Goal: Task Accomplishment & Management: Use online tool/utility

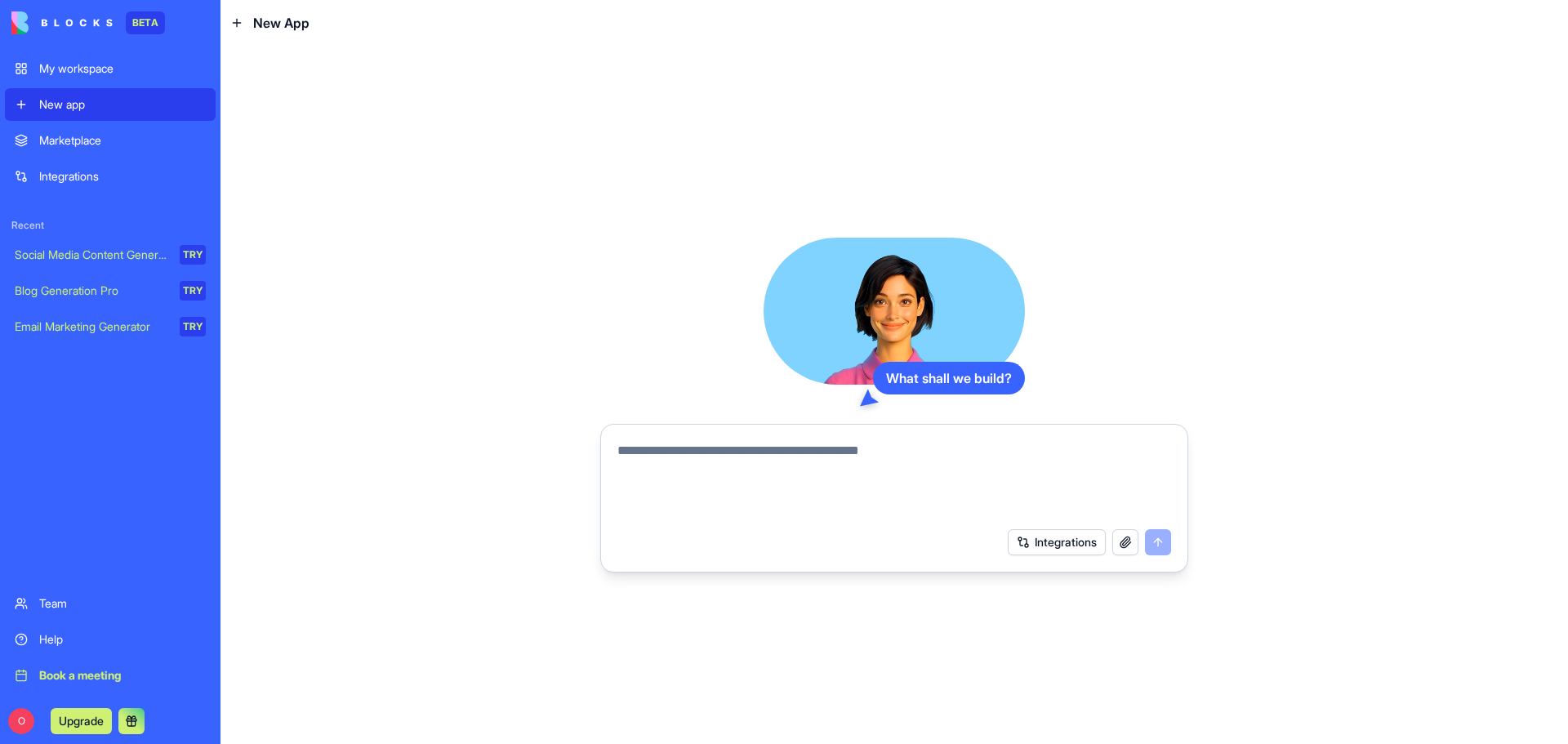
click at [101, 66] on div "My workspace" at bounding box center [122, 68] width 166 height 16
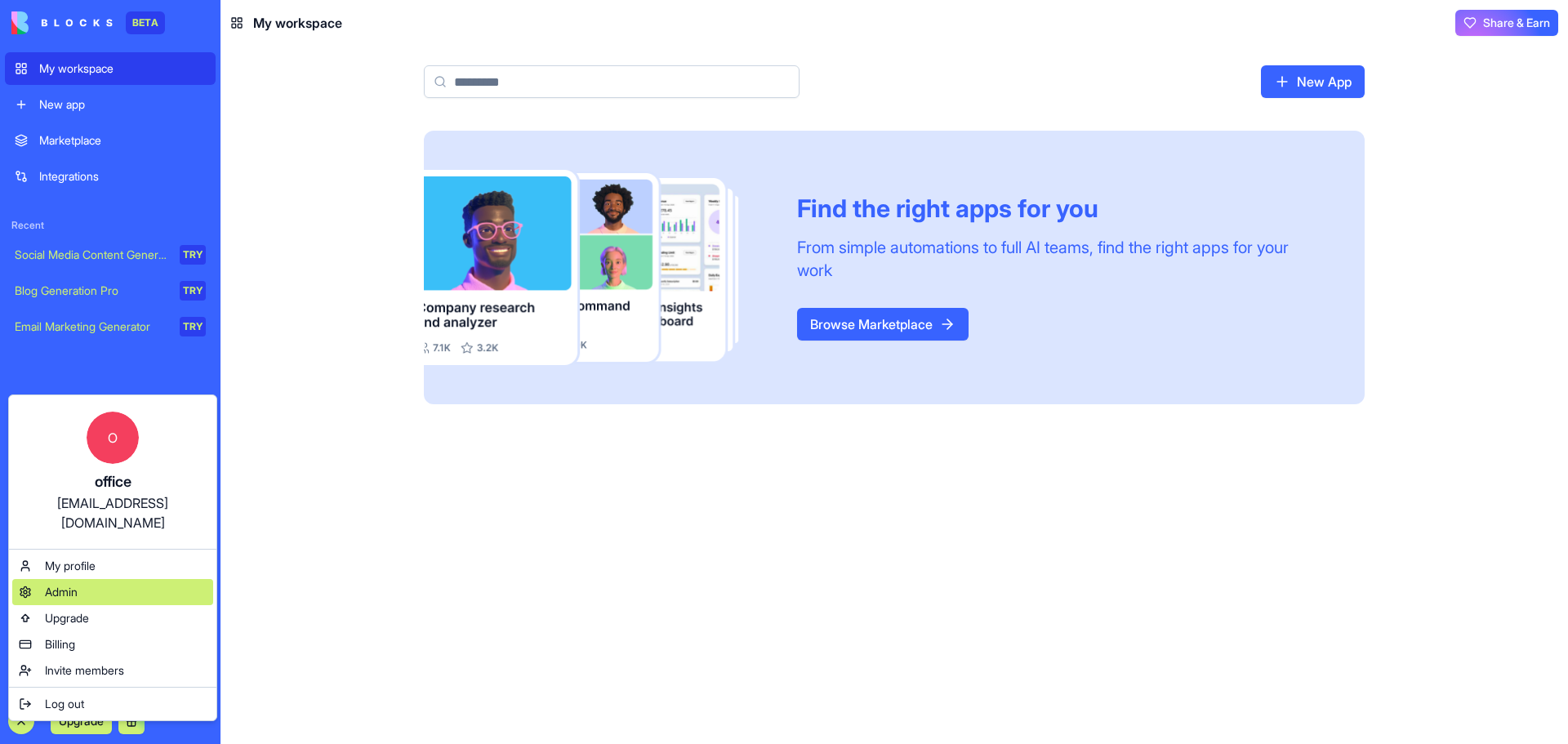
click at [91, 579] on div "Admin" at bounding box center [113, 591] width 201 height 26
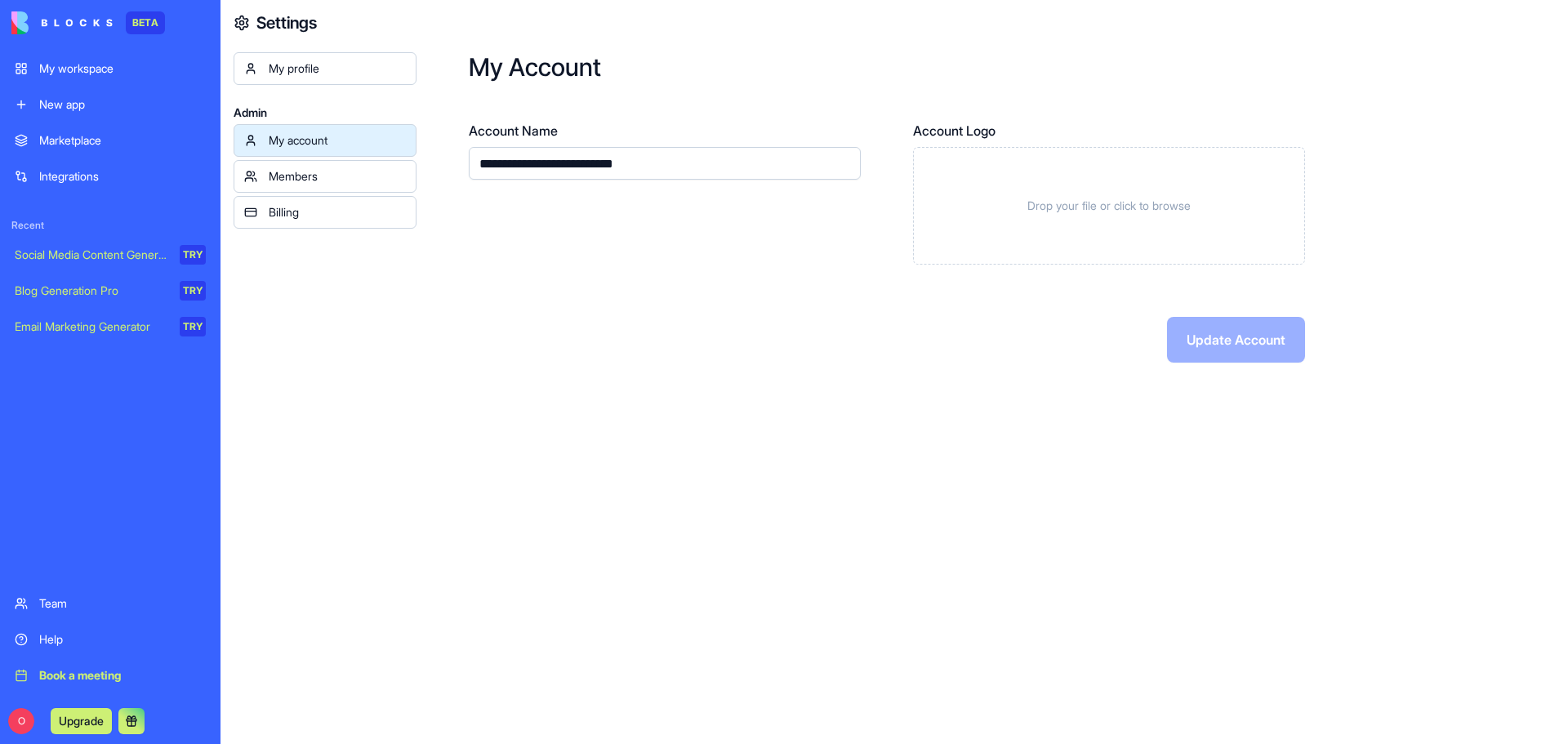
click at [96, 104] on div "New app" at bounding box center [122, 104] width 166 height 16
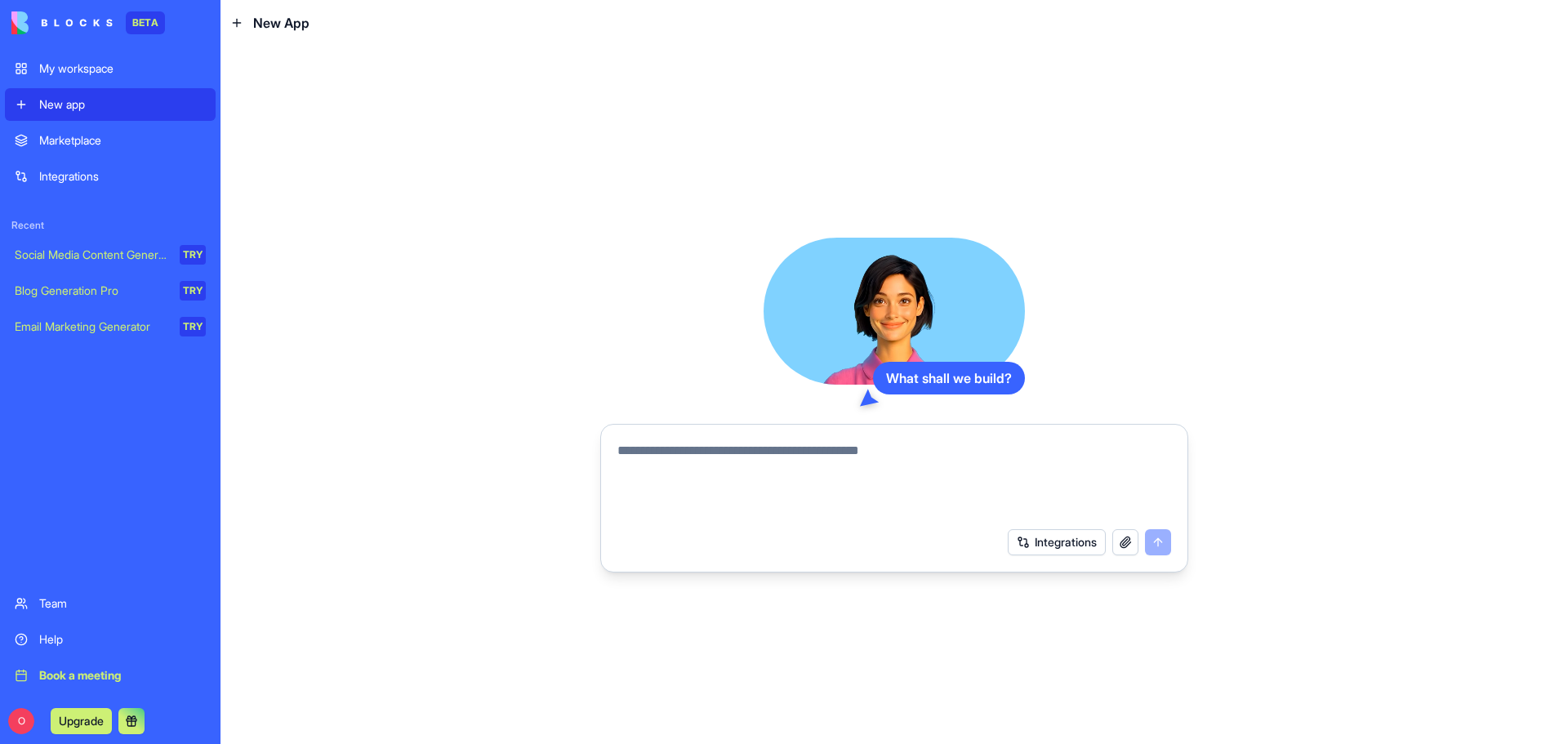
click at [1074, 547] on button "Integrations" at bounding box center [1057, 541] width 98 height 26
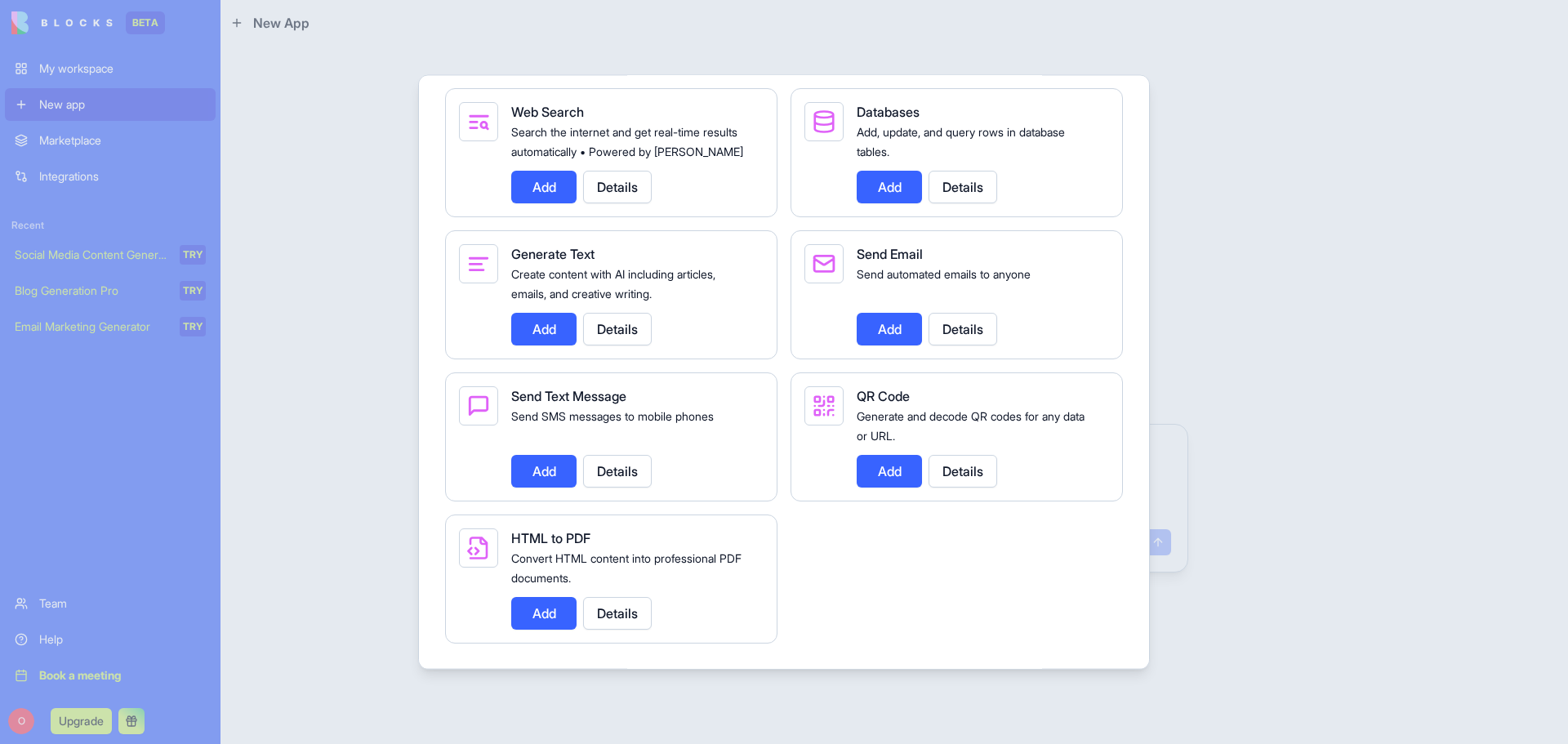
scroll to position [2272, 0]
click at [1538, 175] on div at bounding box center [784, 372] width 1568 height 744
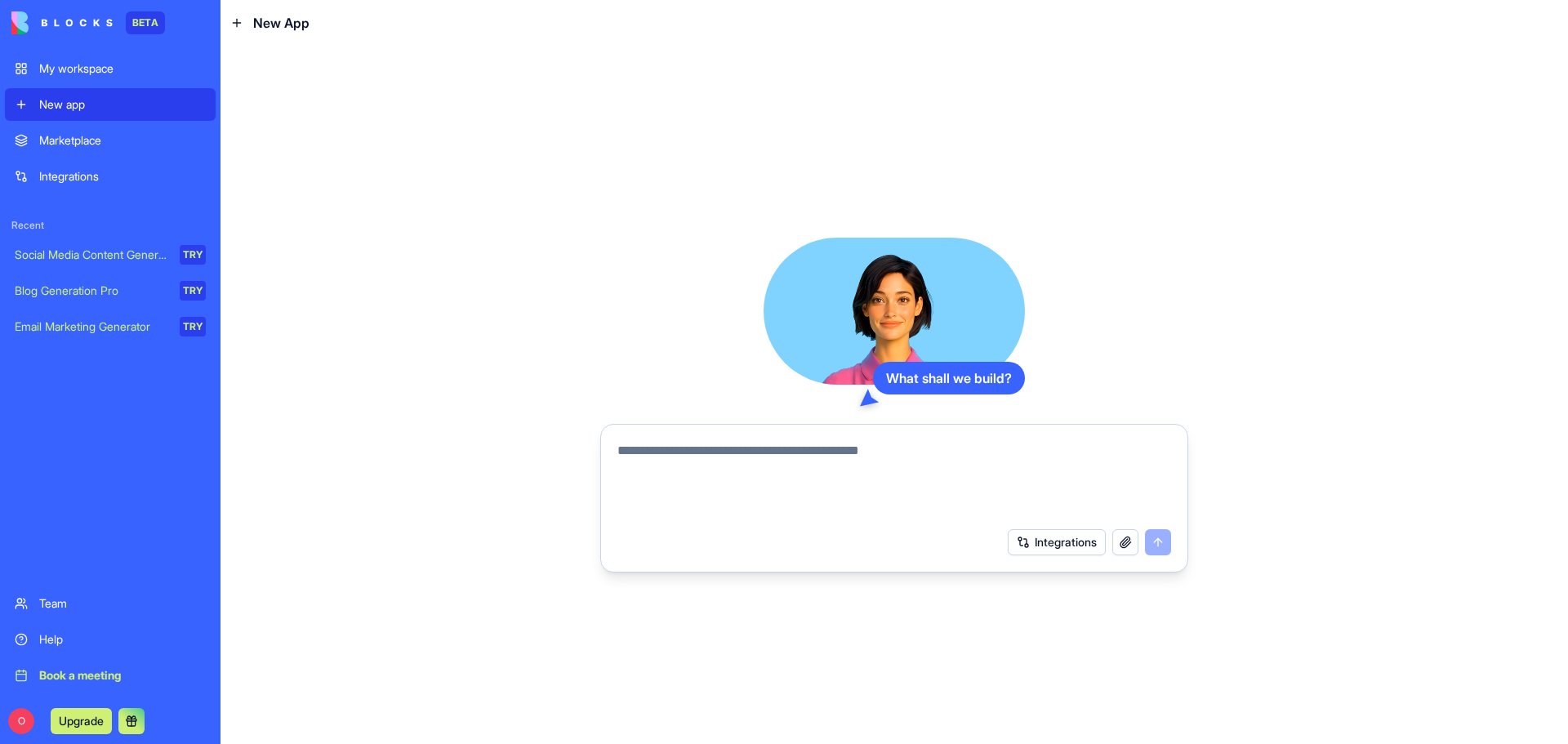
click at [768, 467] on textarea at bounding box center [894, 480] width 554 height 78
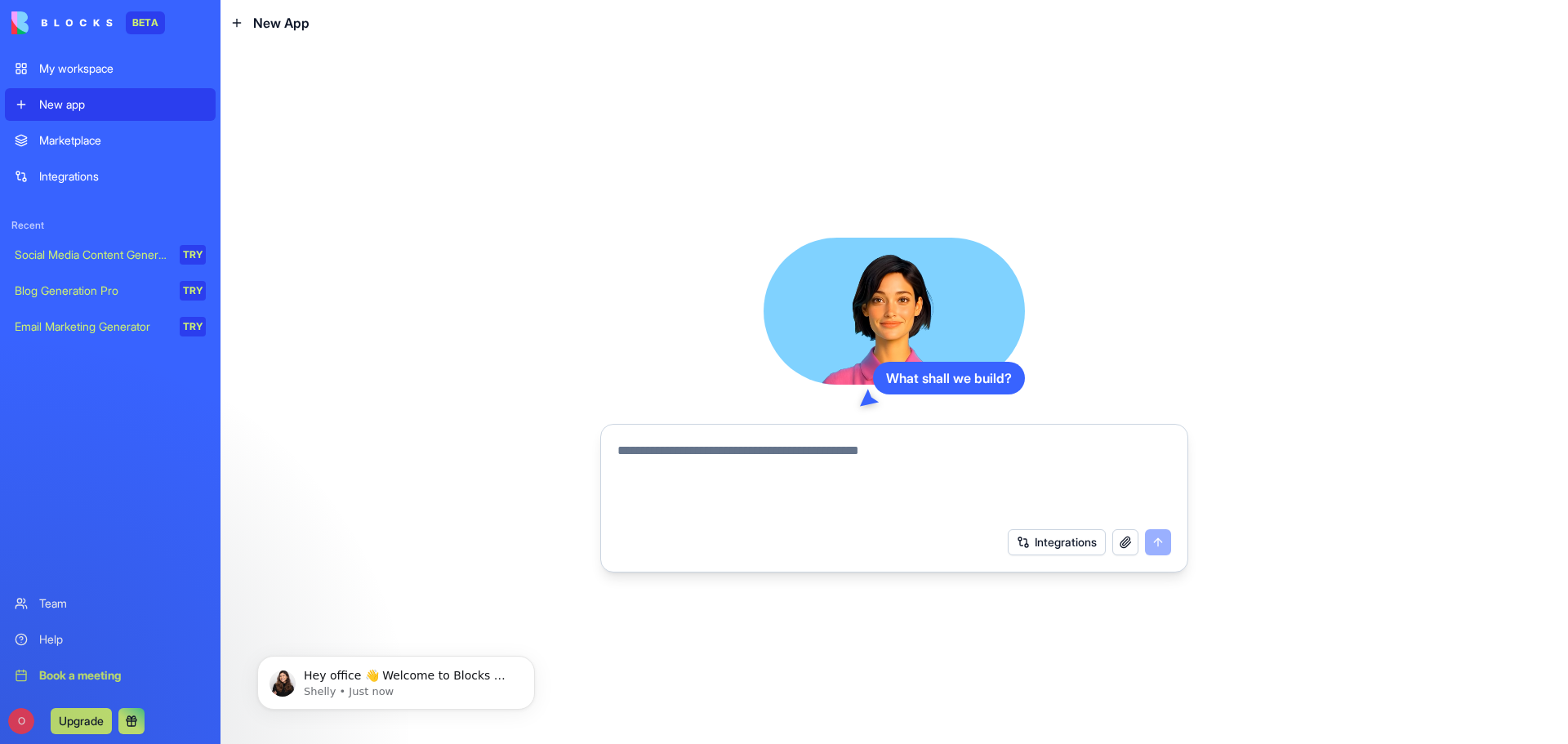
scroll to position [0, 0]
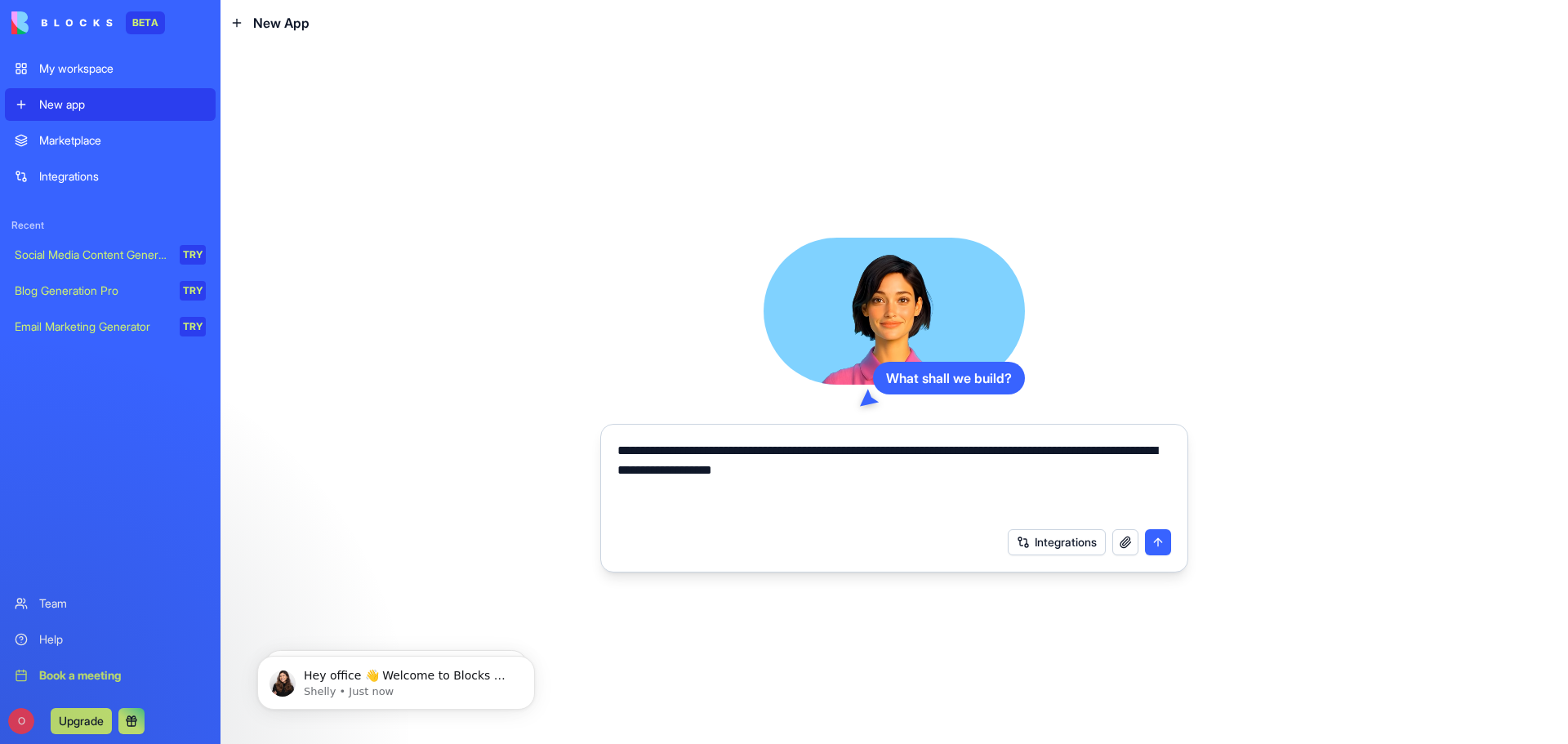
type textarea "**********"
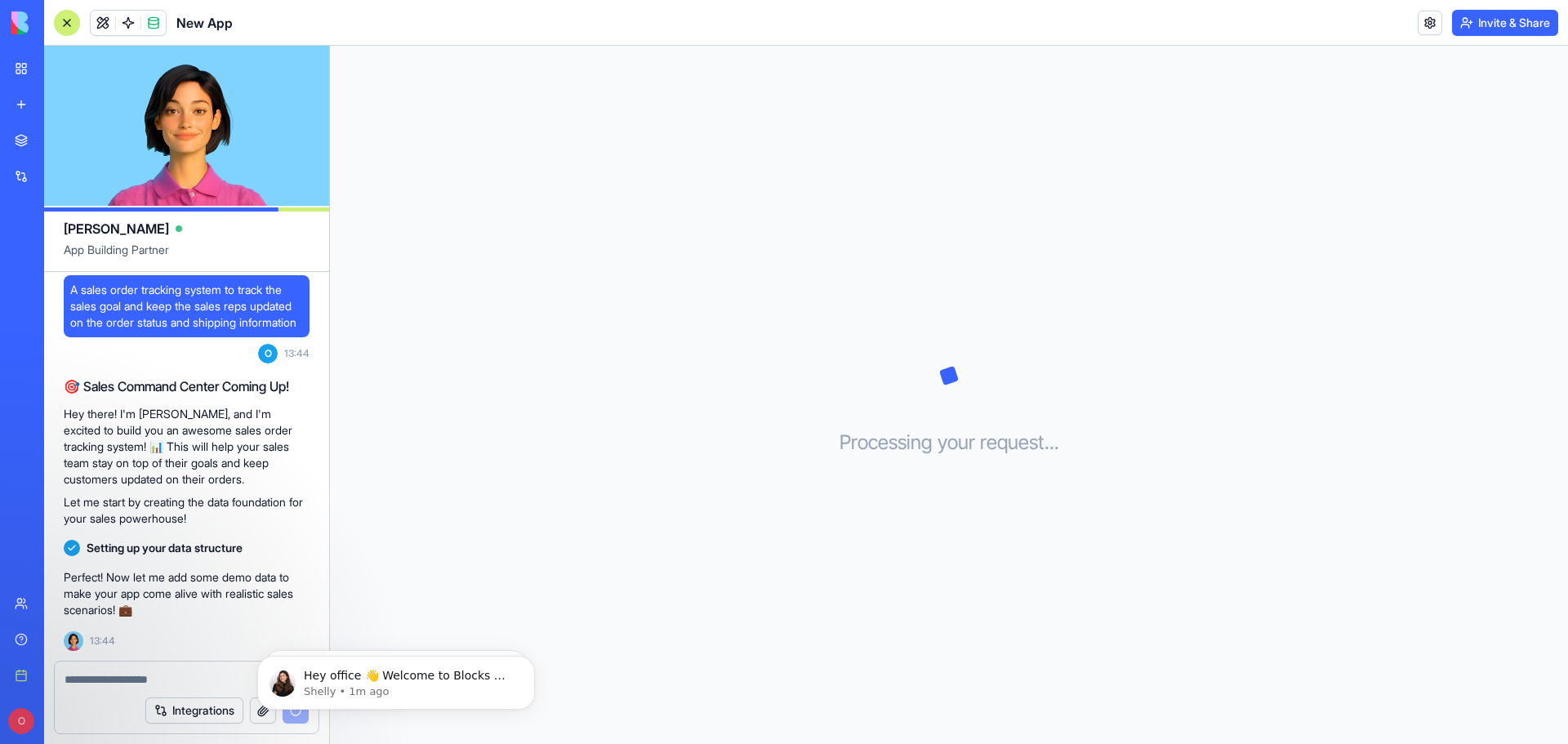
scroll to position [68, 0]
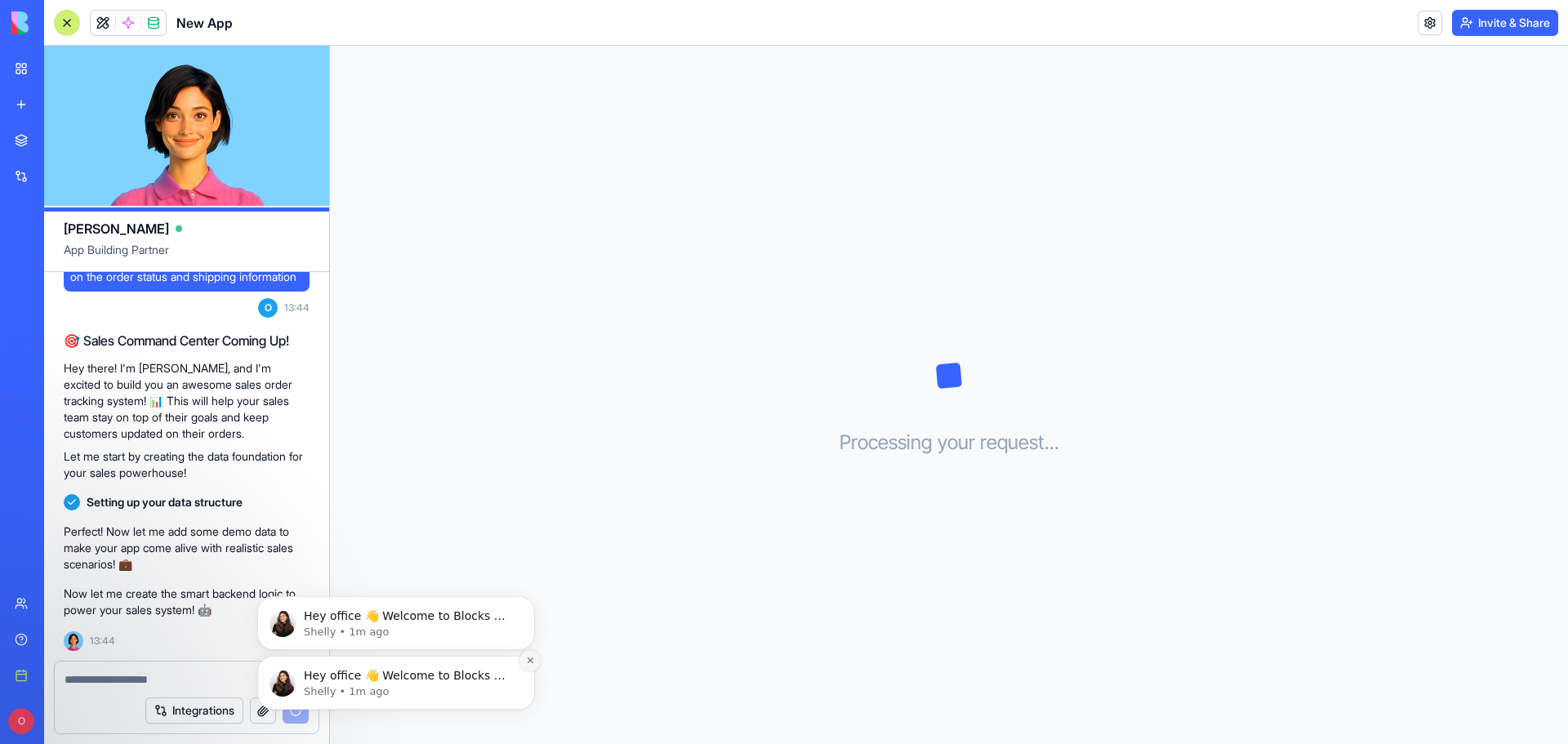
click at [531, 659] on icon "Dismiss notification" at bounding box center [530, 660] width 9 height 9
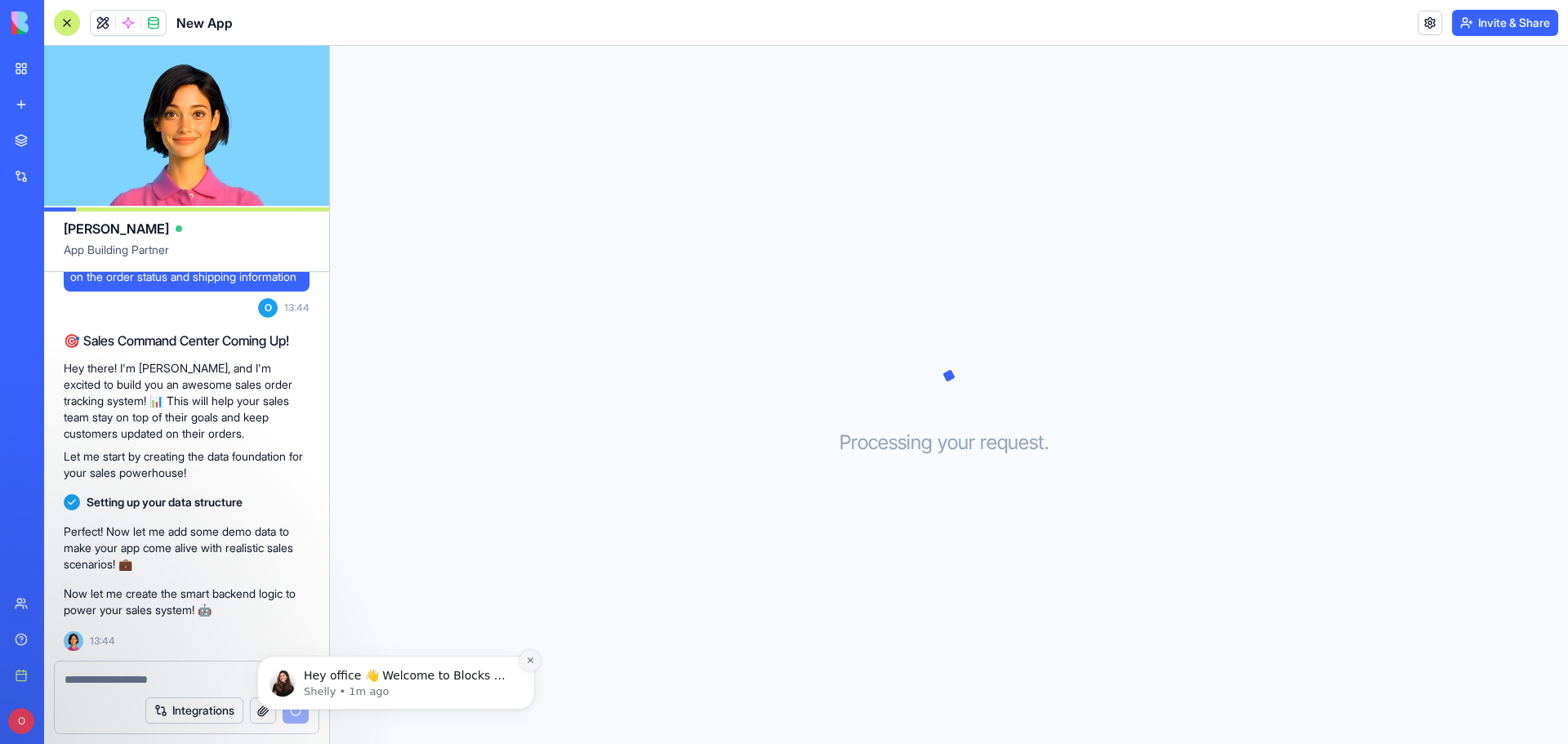
click at [535, 661] on button "Dismiss notification" at bounding box center [530, 660] width 21 height 21
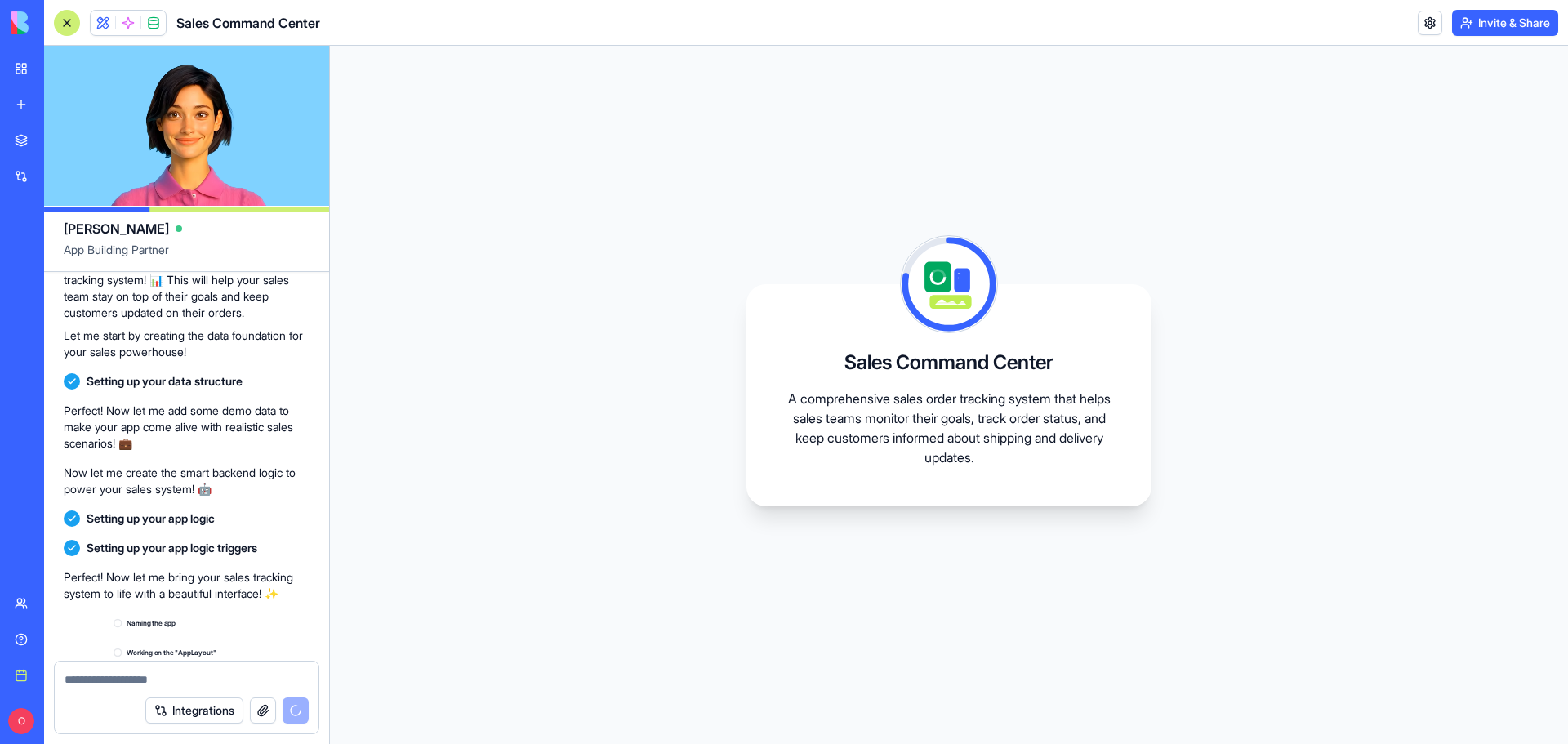
scroll to position [349, 0]
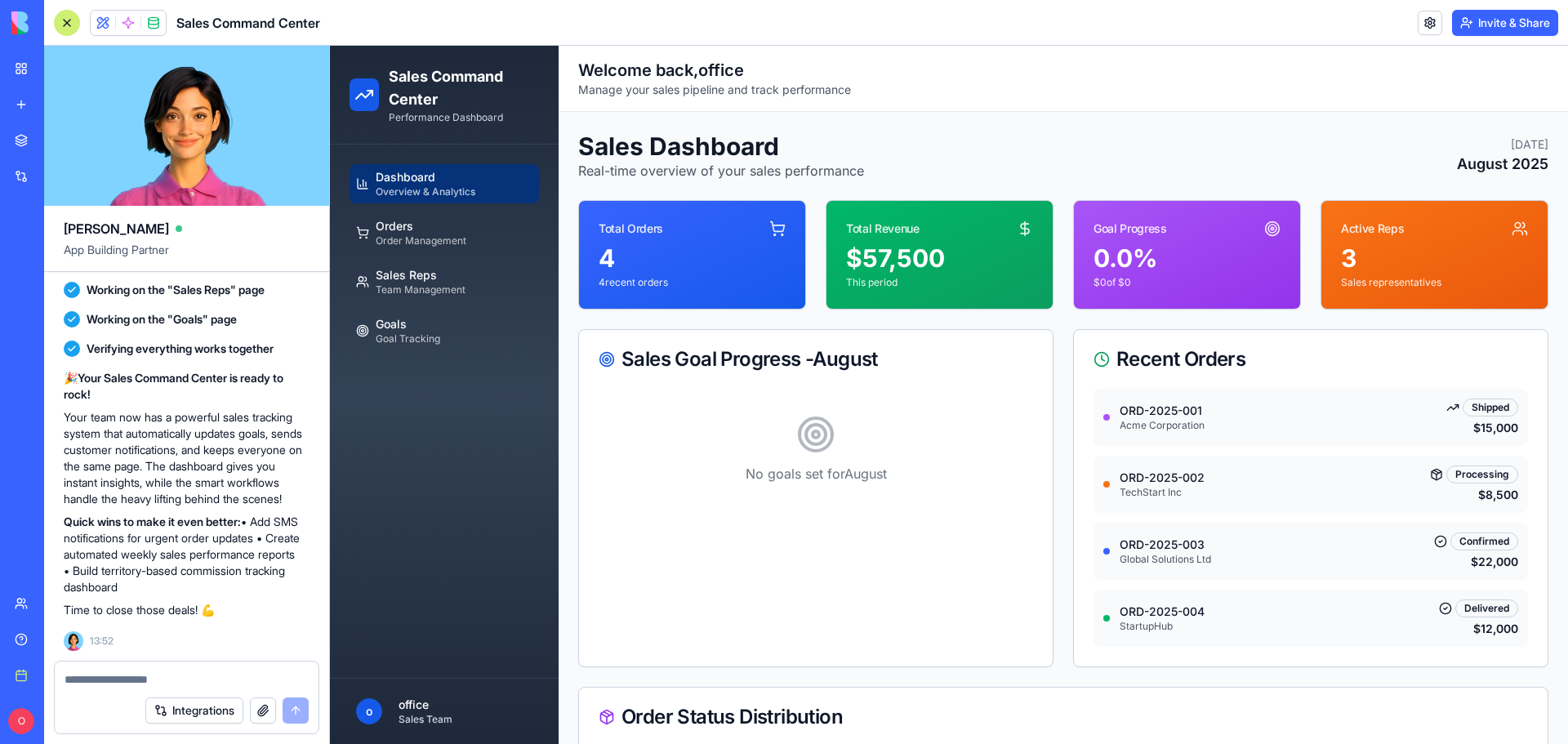
click at [840, 430] on div "No goals set for August" at bounding box center [816, 449] width 435 height 121
click at [446, 236] on span "Order Management" at bounding box center [421, 241] width 91 height 13
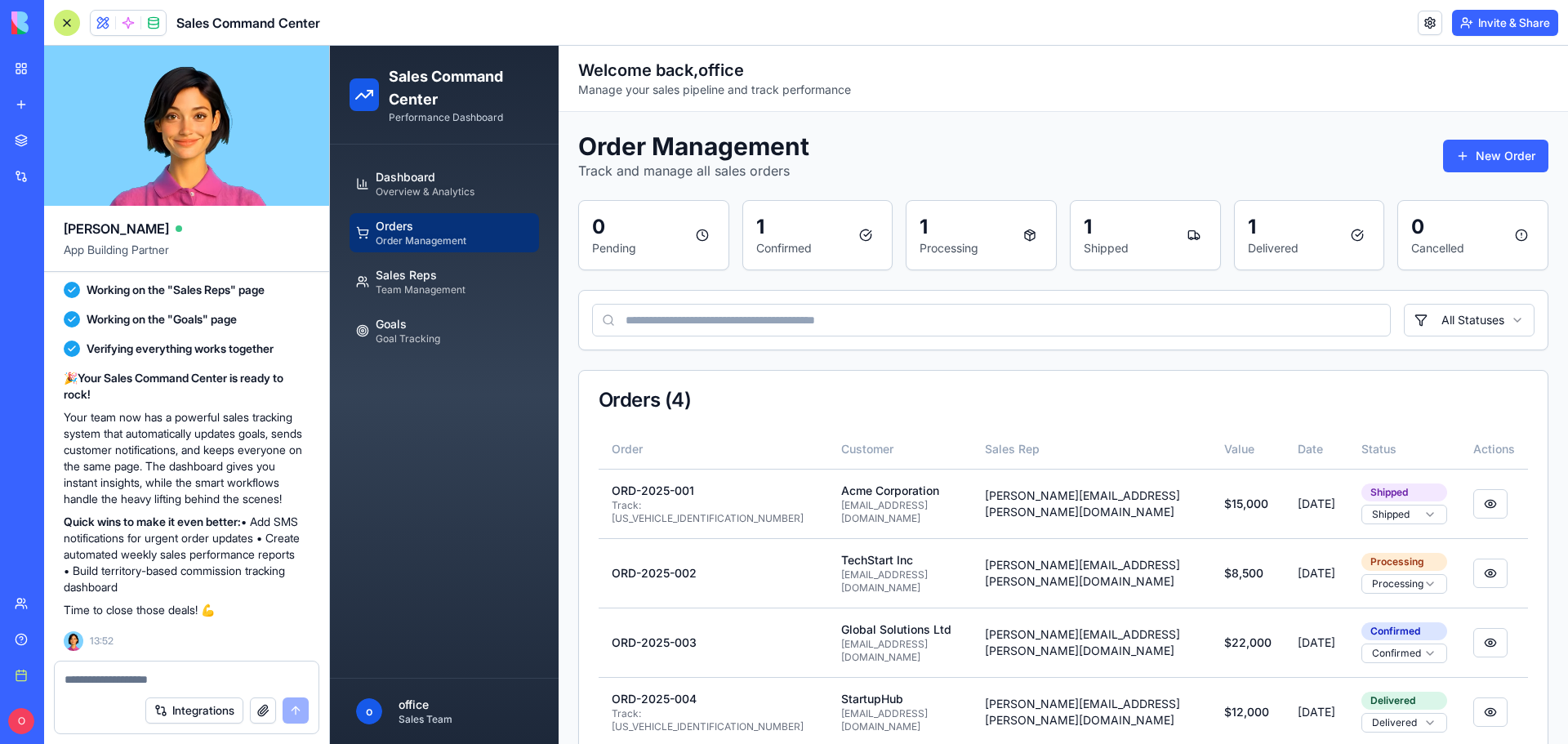
scroll to position [36, 0]
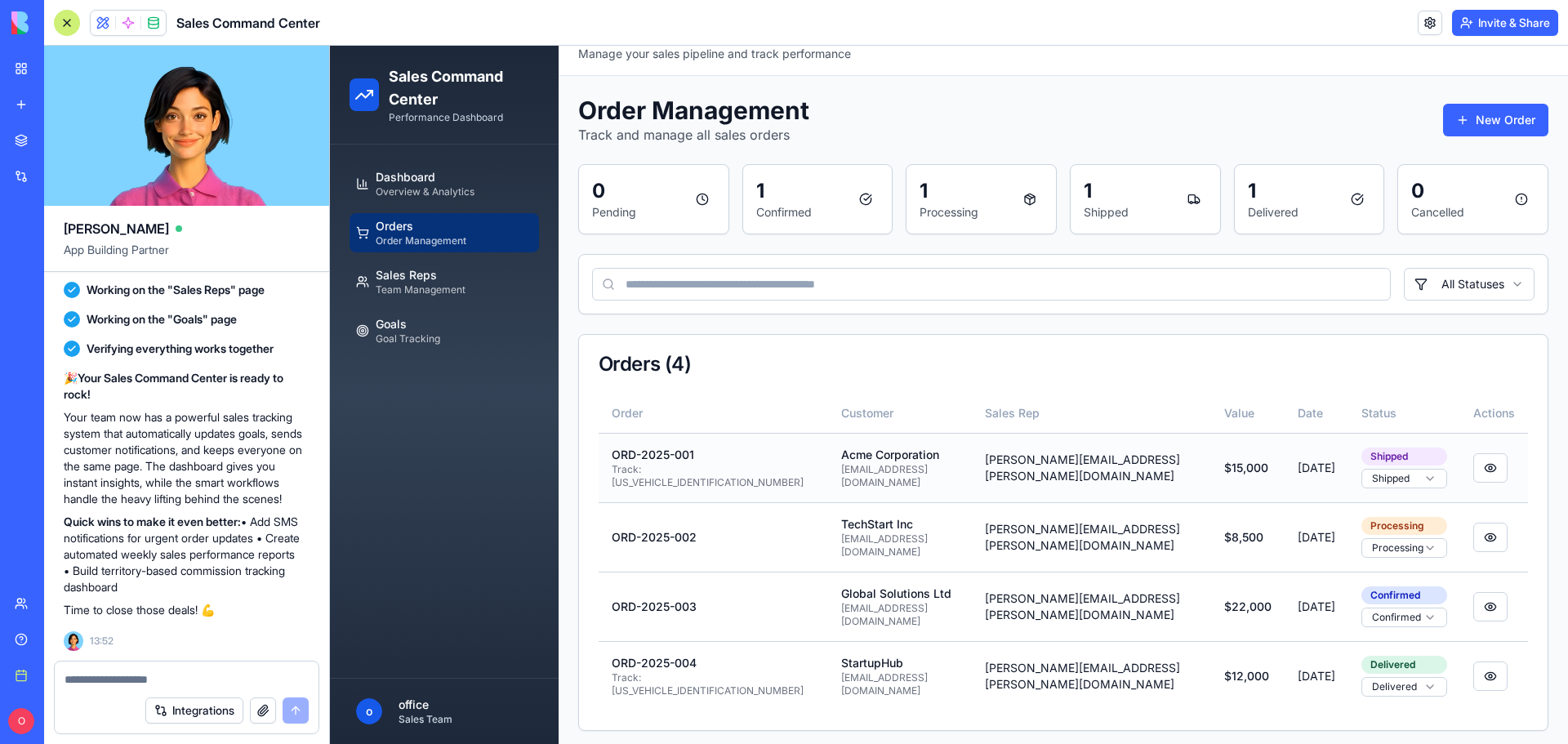
click at [1404, 476] on html "Sales Command Center Performance Dashboard Dashboard Overview & Analytics Order…" at bounding box center [949, 380] width 1238 height 740
click at [1476, 470] on html "Sales Command Center Performance Dashboard Dashboard Overview & Analytics Order…" at bounding box center [949, 380] width 1238 height 740
click at [1476, 468] on button at bounding box center [1491, 468] width 35 height 29
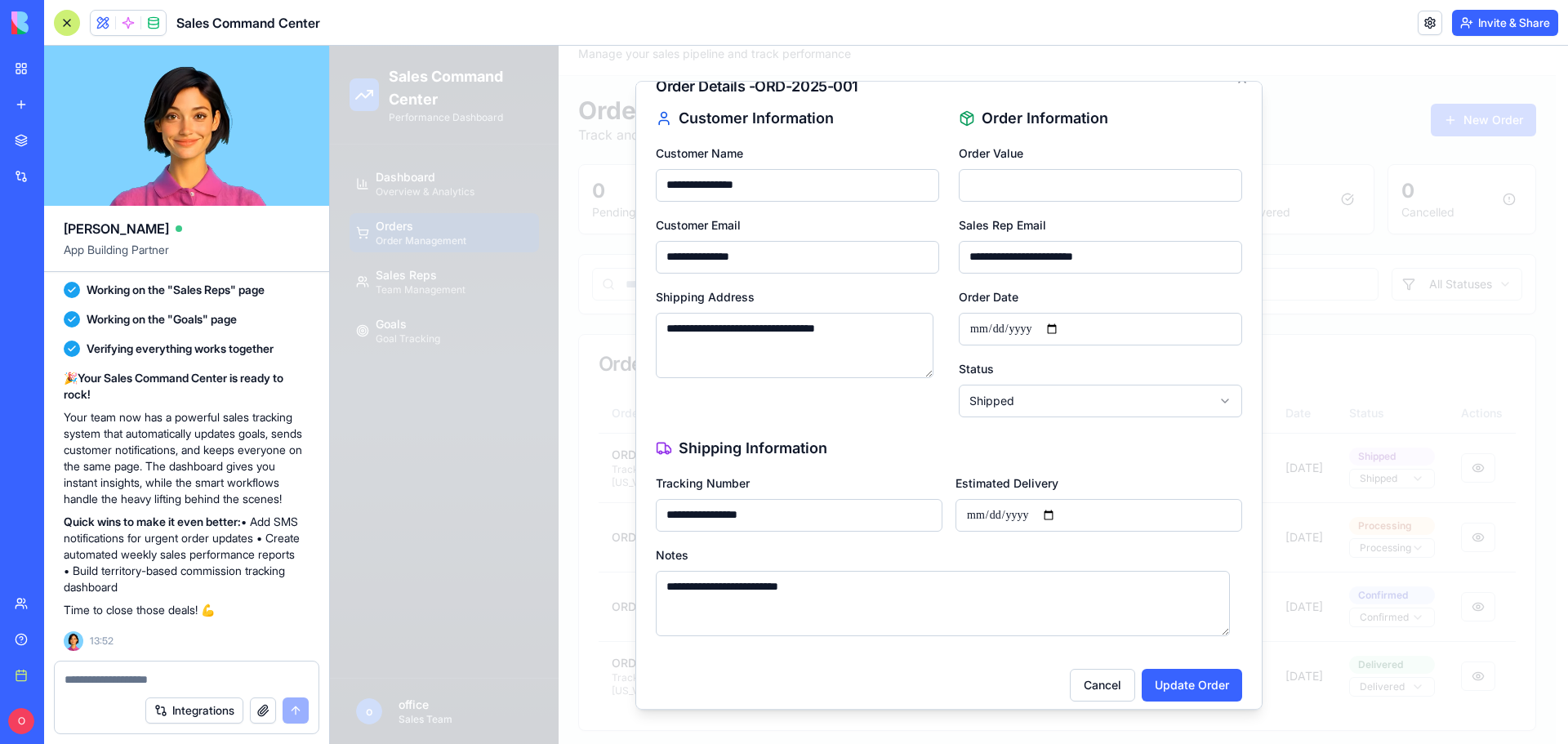
scroll to position [35, 0]
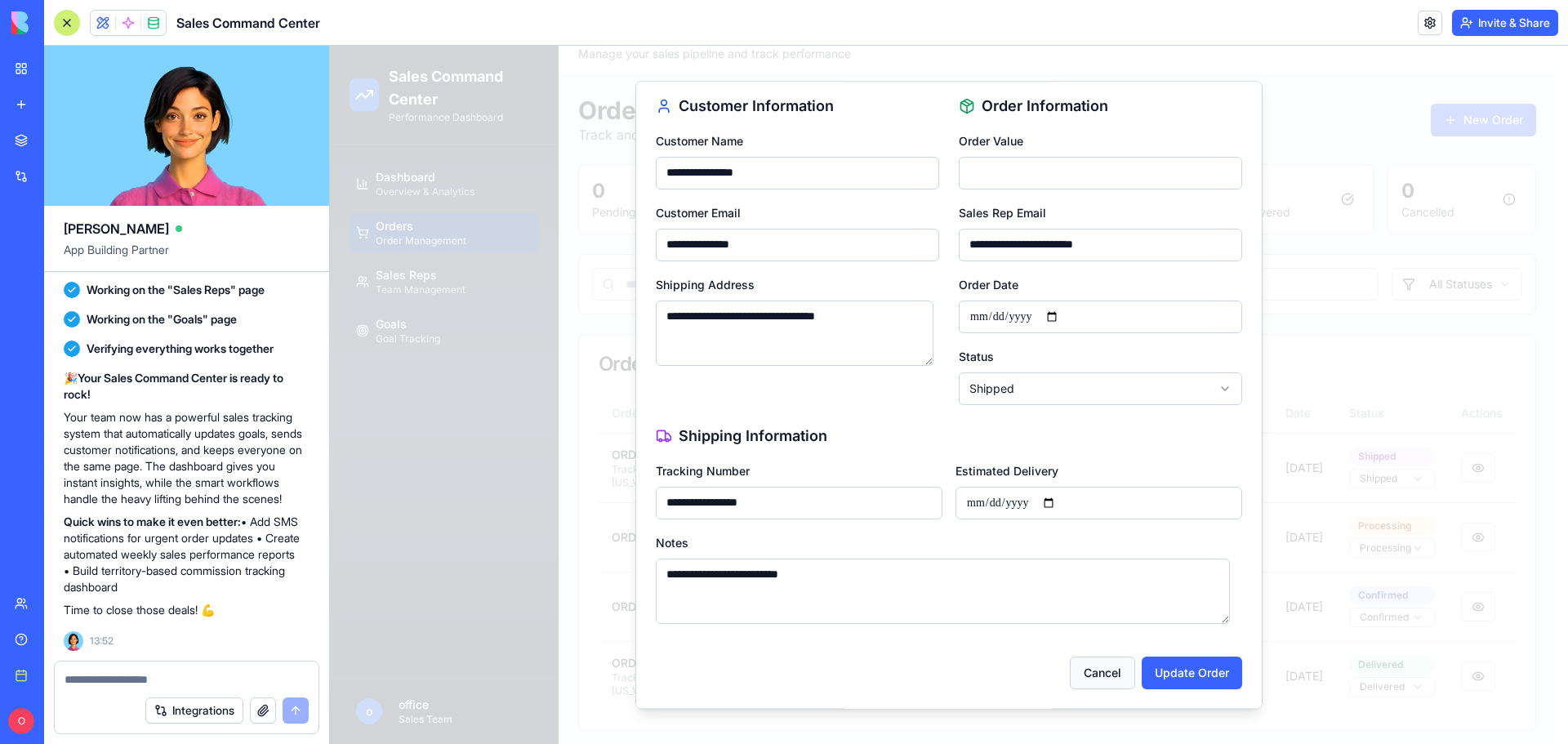
click at [1086, 670] on button "Cancel" at bounding box center [1102, 672] width 65 height 33
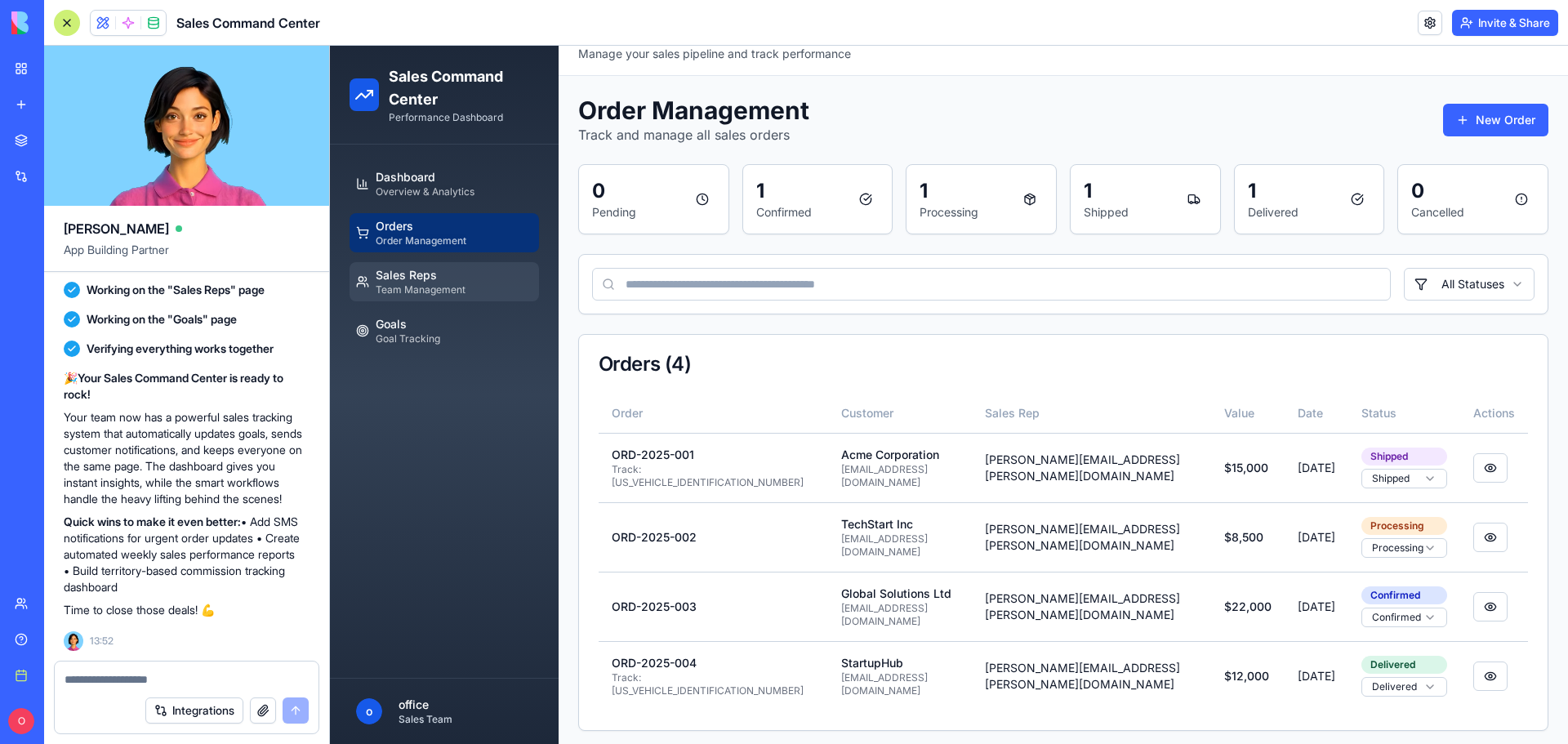
click at [438, 285] on span "Team Management" at bounding box center [420, 290] width 90 height 13
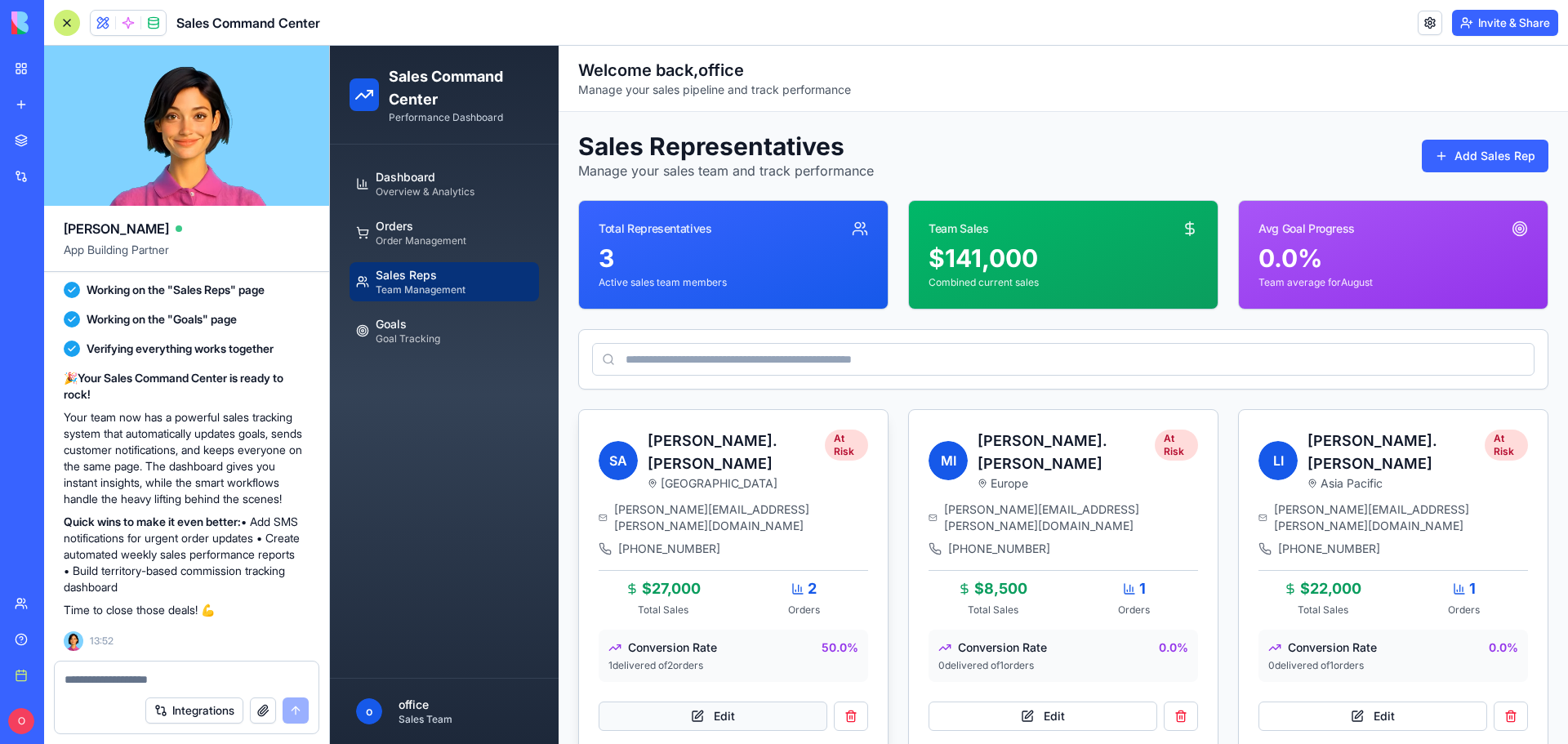
click at [755, 701] on button "Edit" at bounding box center [712, 716] width 229 height 29
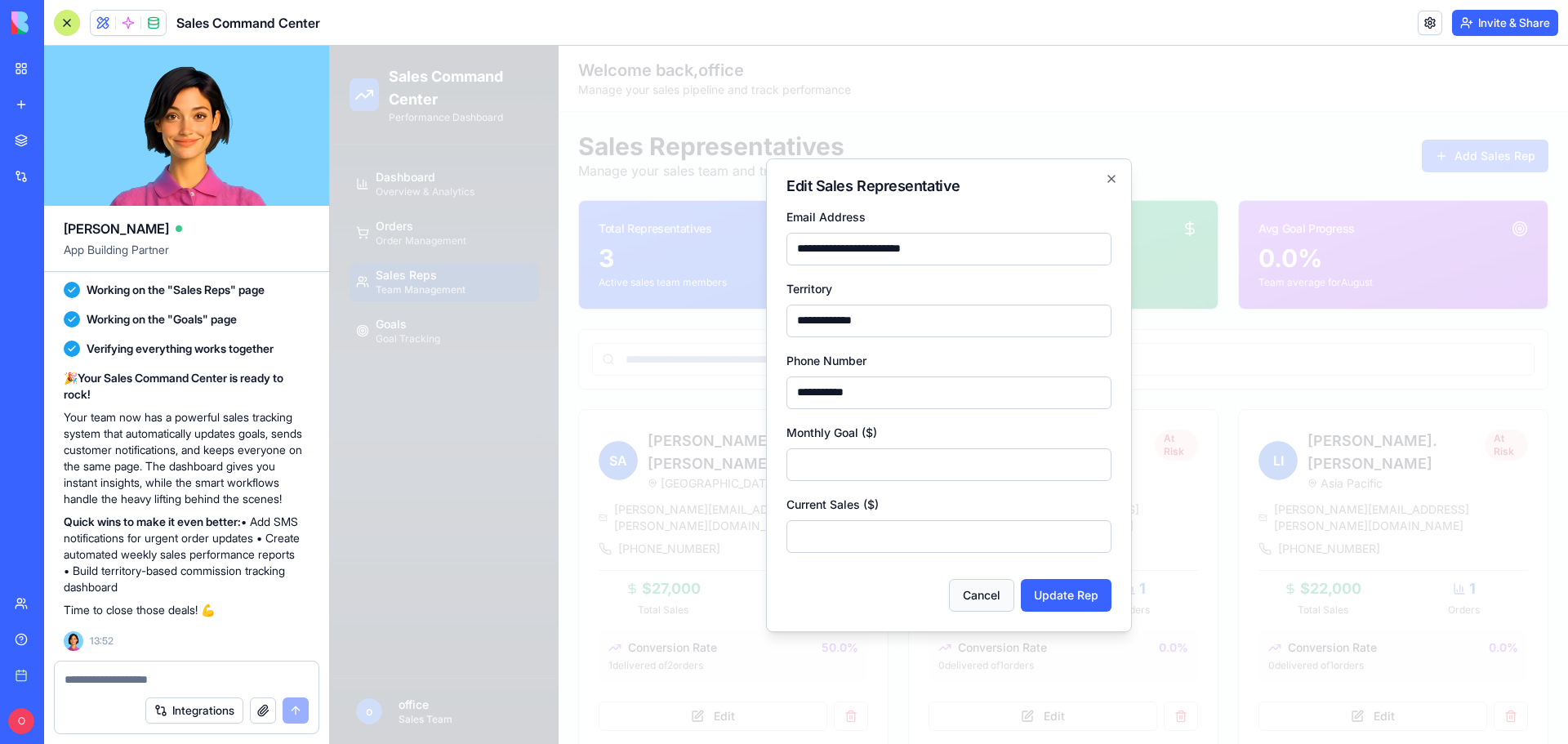
click at [995, 591] on button "Cancel" at bounding box center [981, 595] width 65 height 33
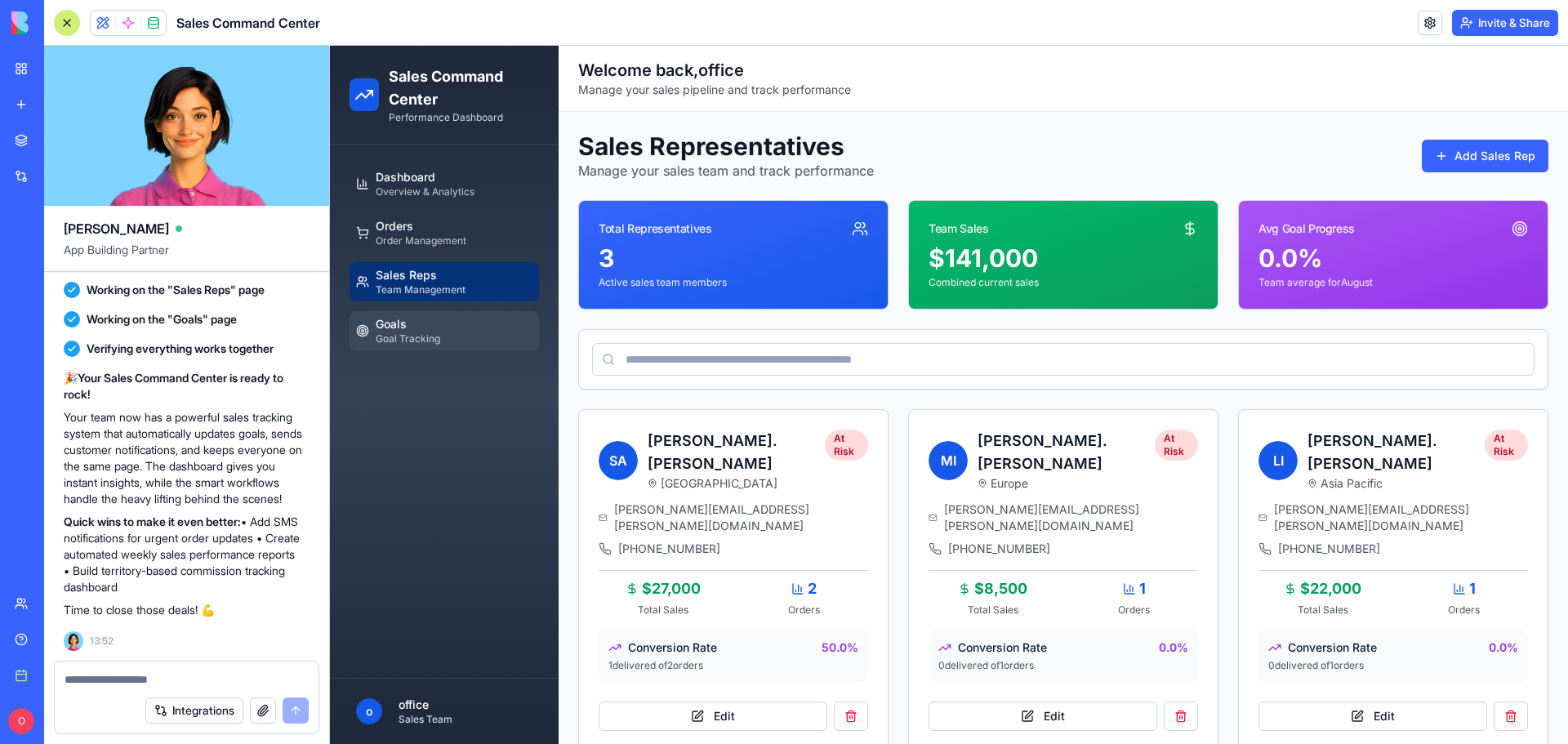
click at [416, 334] on span "Goal Tracking" at bounding box center [407, 339] width 65 height 13
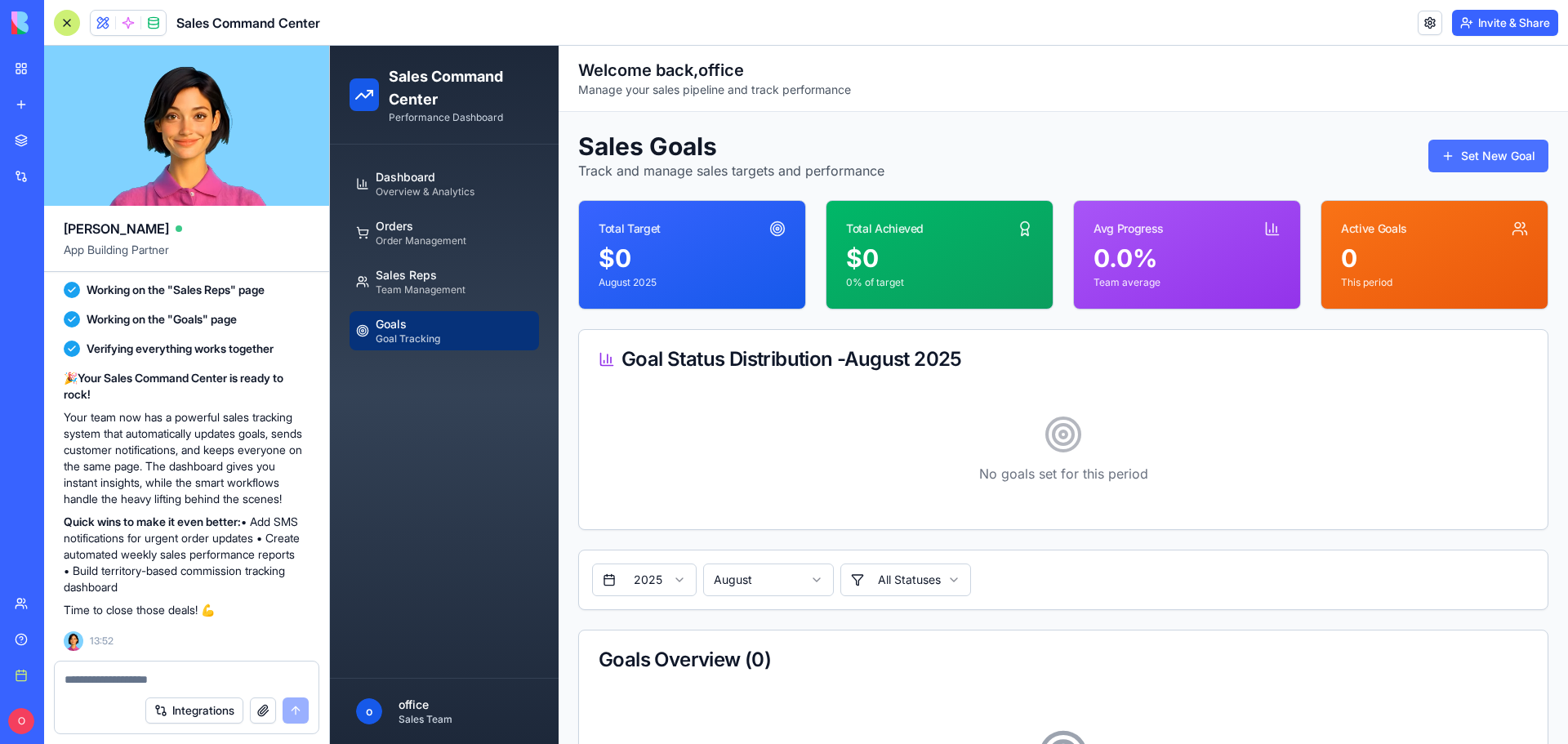
click at [1489, 156] on button "Set New Goal" at bounding box center [1488, 156] width 120 height 33
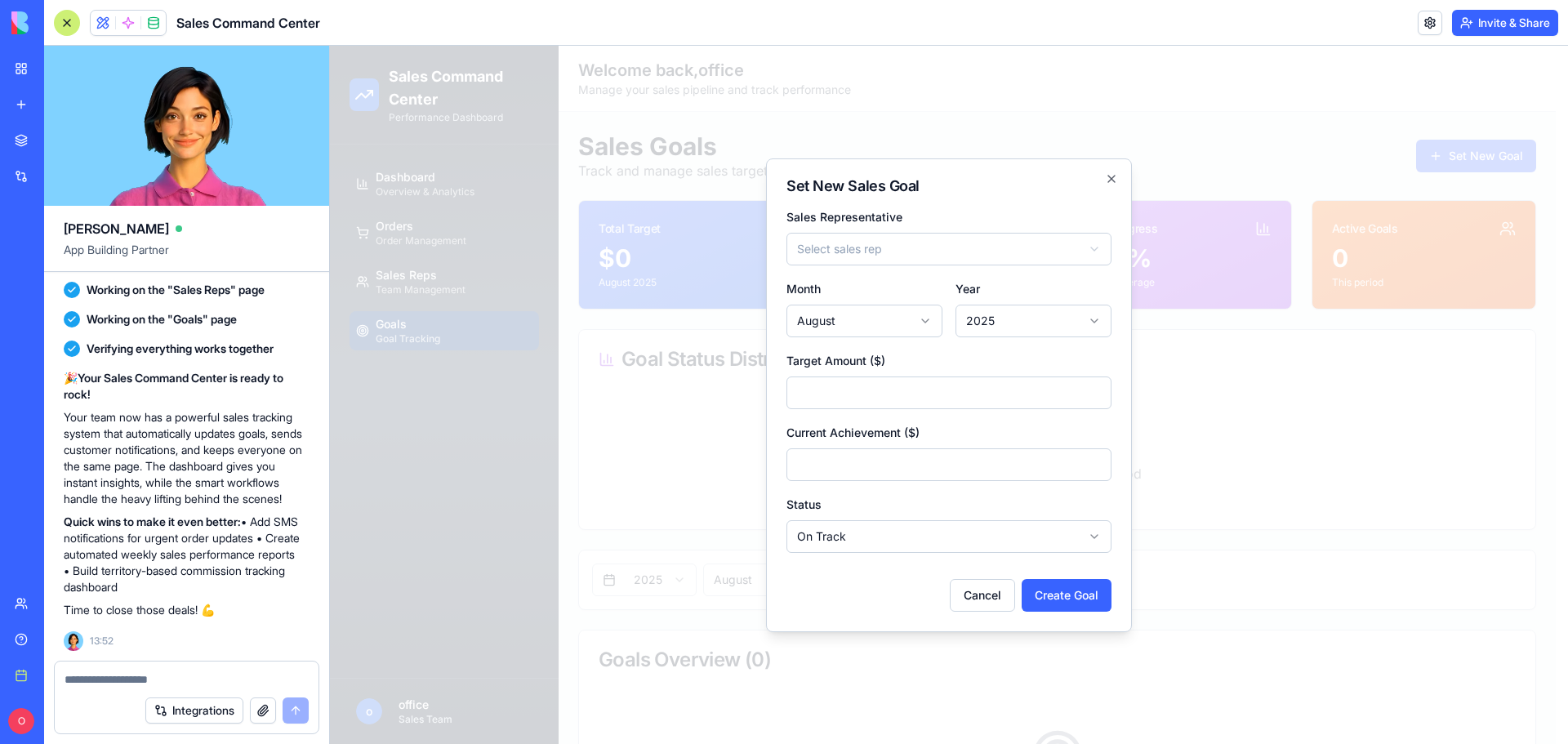
click at [1088, 246] on body "Sales Command Center Performance Dashboard Dashboard Overview & Analytics Order…" at bounding box center [943, 484] width 1226 height 876
click at [1056, 196] on body "Sales Command Center Performance Dashboard Dashboard Overview & Analytics Order…" at bounding box center [943, 484] width 1226 height 876
click at [1105, 180] on h2 "Set New Sales Goal" at bounding box center [949, 186] width 326 height 15
click at [1114, 173] on icon "button" at bounding box center [1112, 179] width 13 height 13
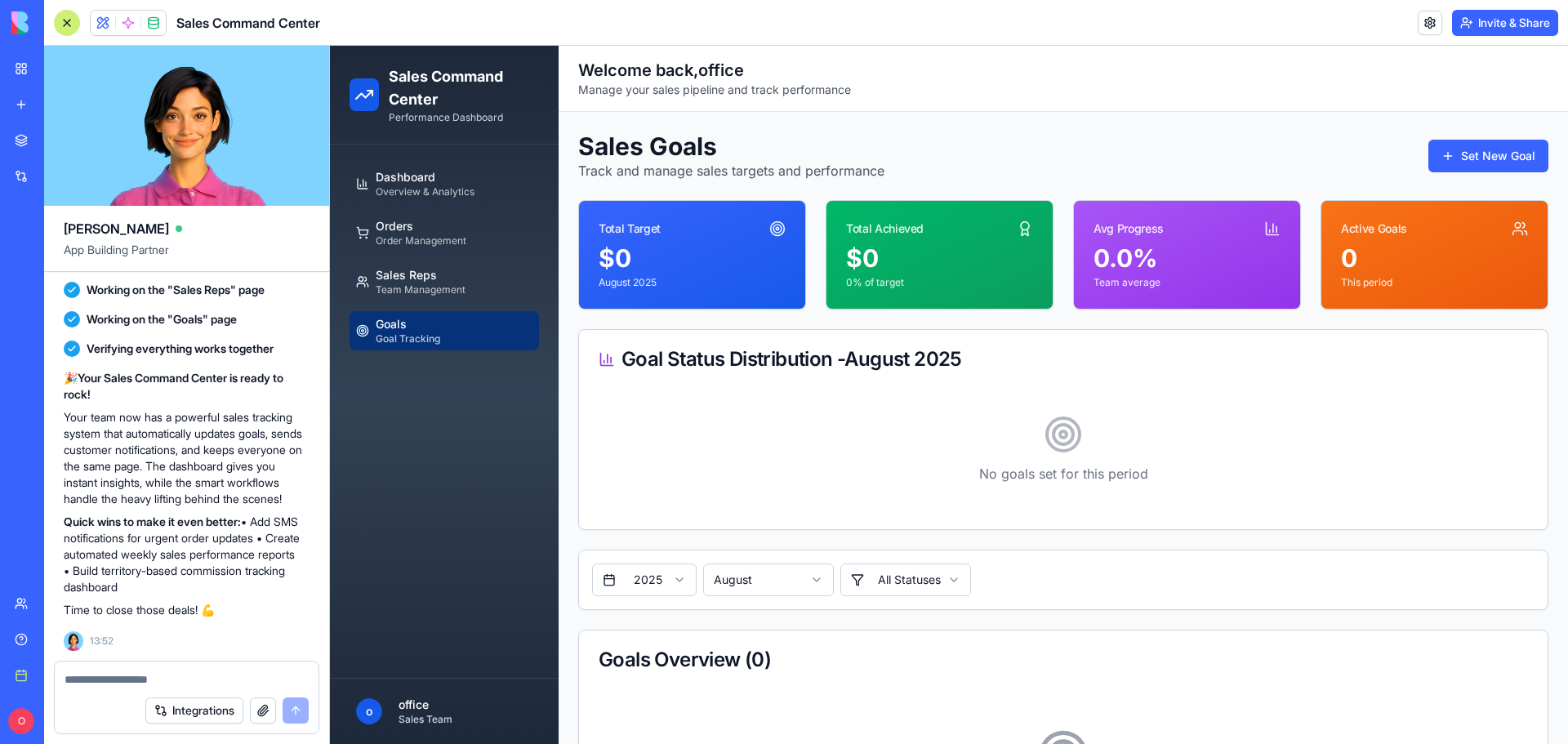
click at [121, 684] on textarea at bounding box center [187, 679] width 245 height 16
type textarea "**********"
click at [295, 713] on button "submit" at bounding box center [295, 709] width 26 height 26
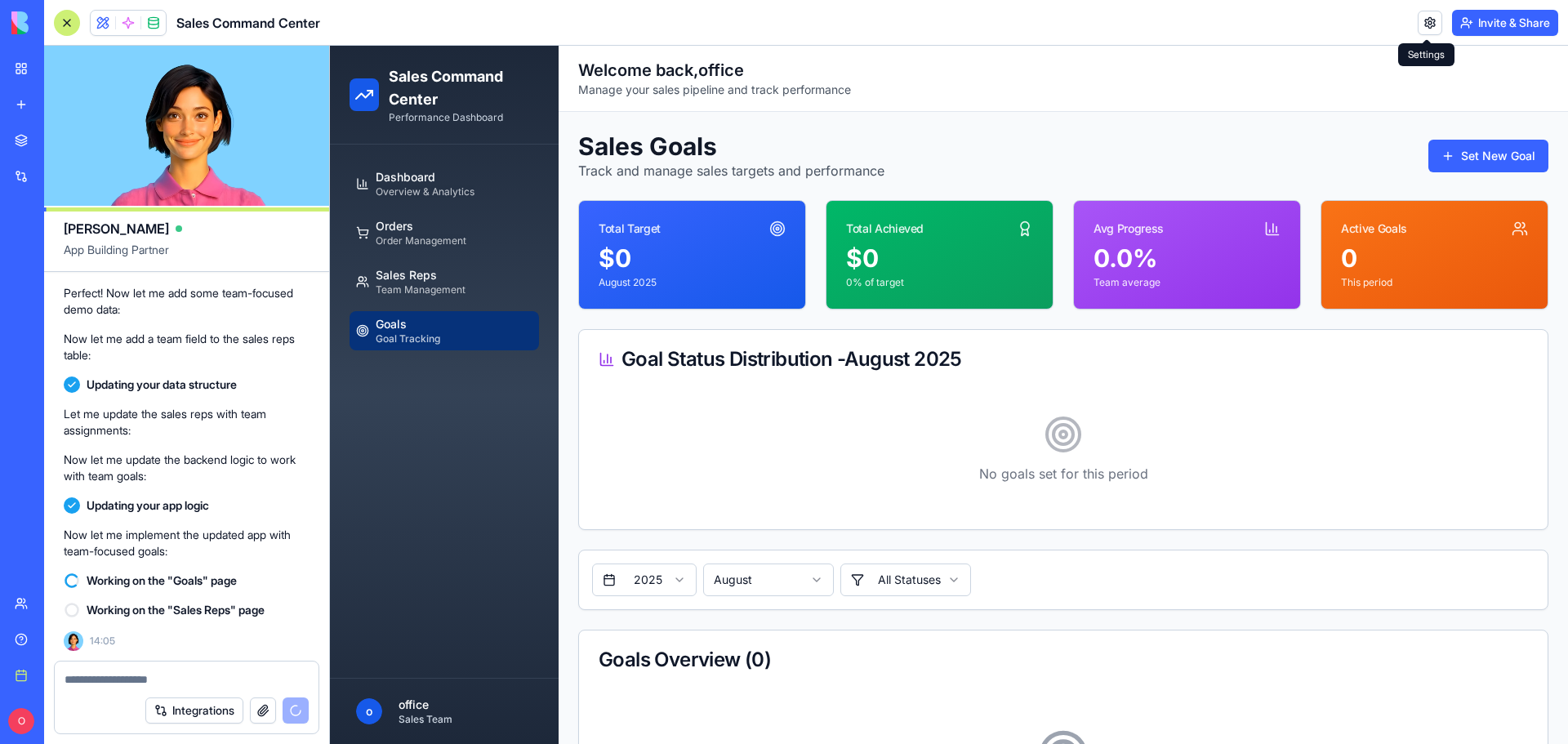
click at [1426, 25] on link at bounding box center [1430, 23] width 25 height 25
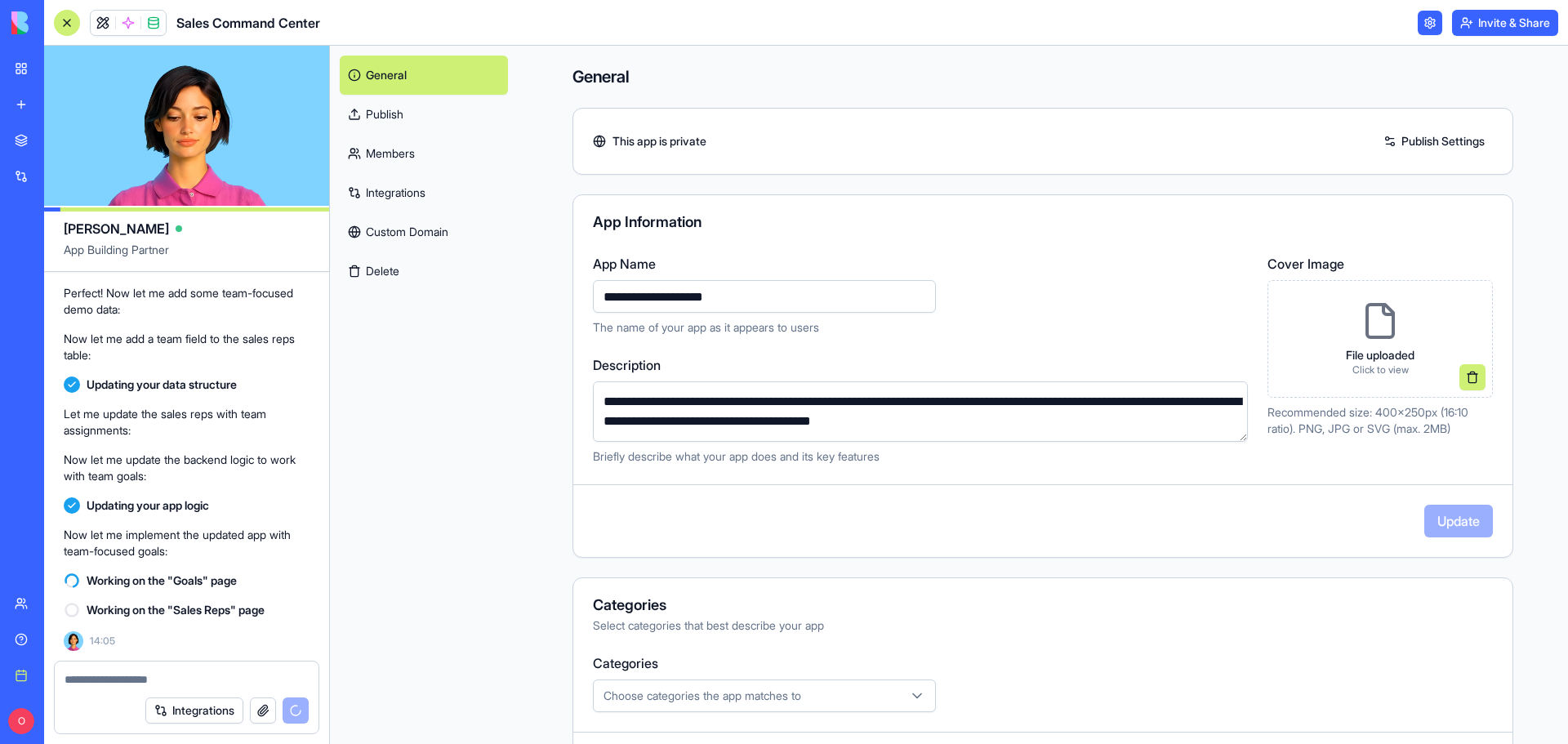
click at [1420, 17] on link at bounding box center [1430, 23] width 25 height 25
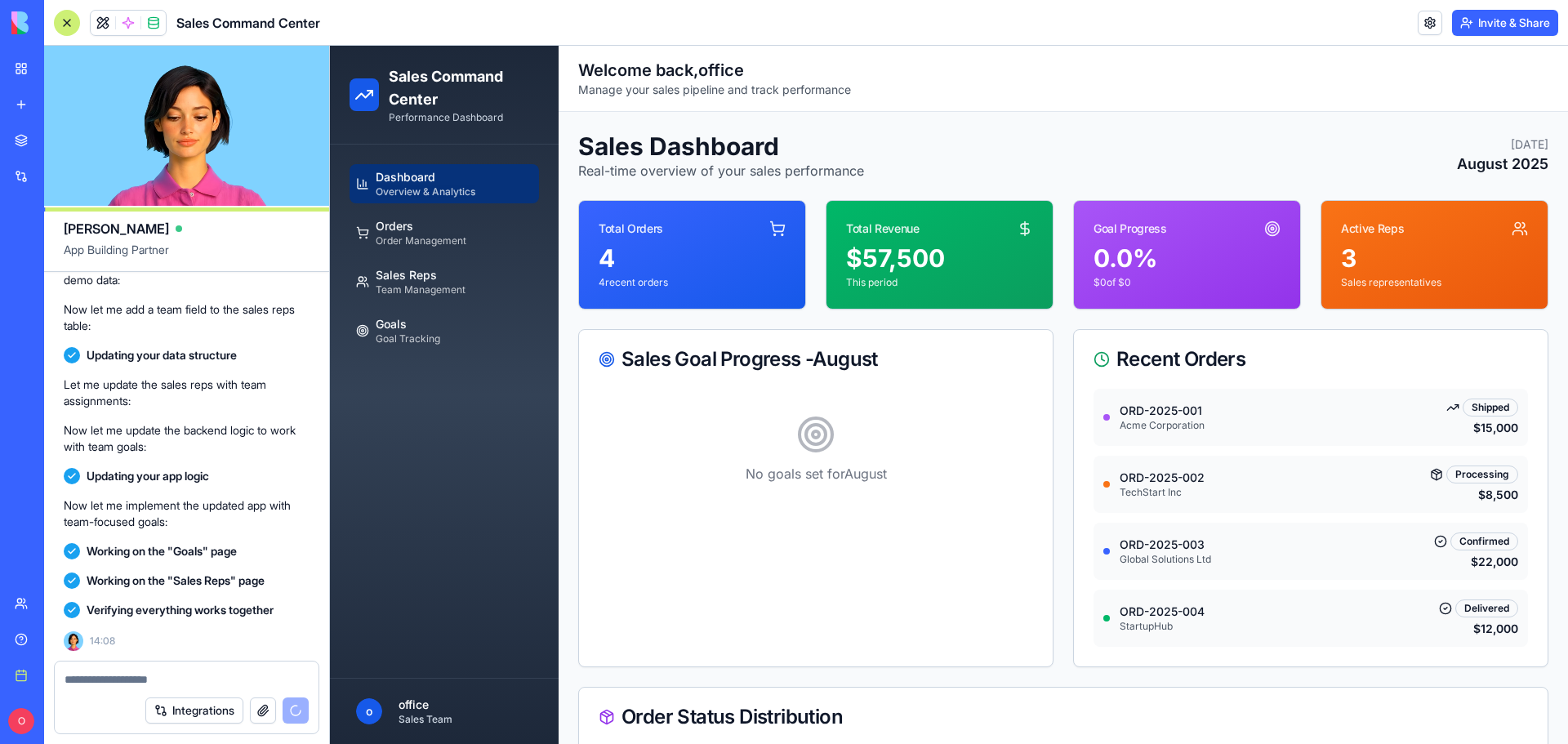
scroll to position [1649, 0]
